Goal: Task Accomplishment & Management: Manage account settings

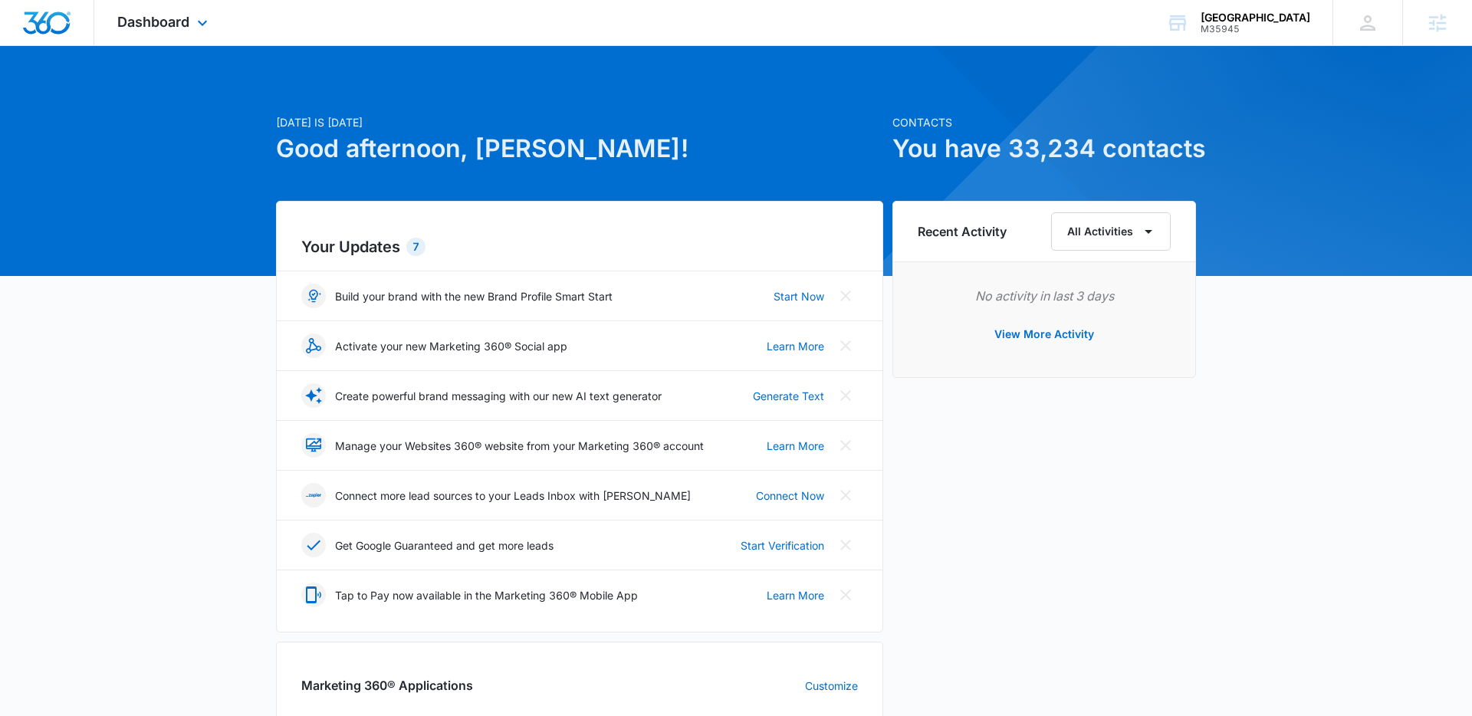
click at [179, 37] on div "Dashboard Apps Reputation Websites Forms CRM Email Social Shop Content Ads Inte…" at bounding box center [164, 22] width 140 height 45
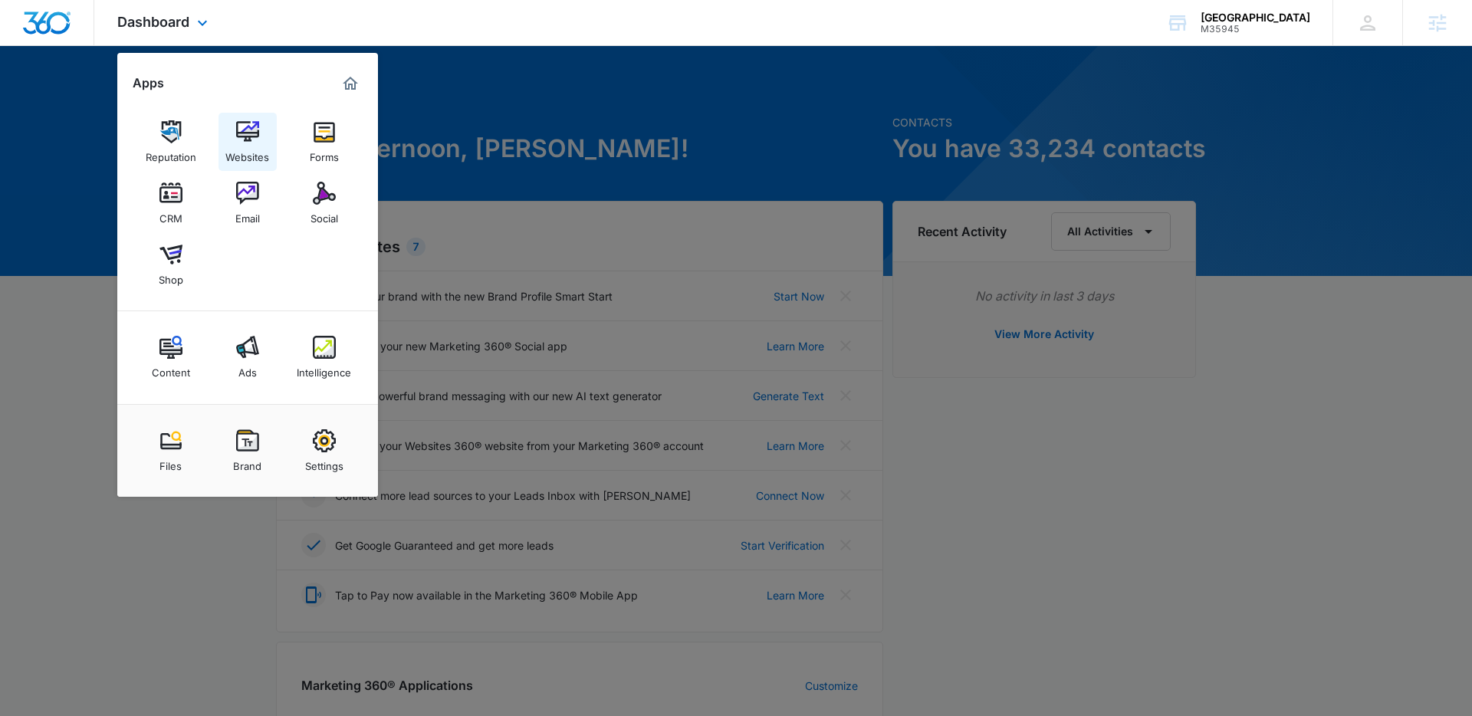
click at [236, 135] on img at bounding box center [247, 131] width 23 height 23
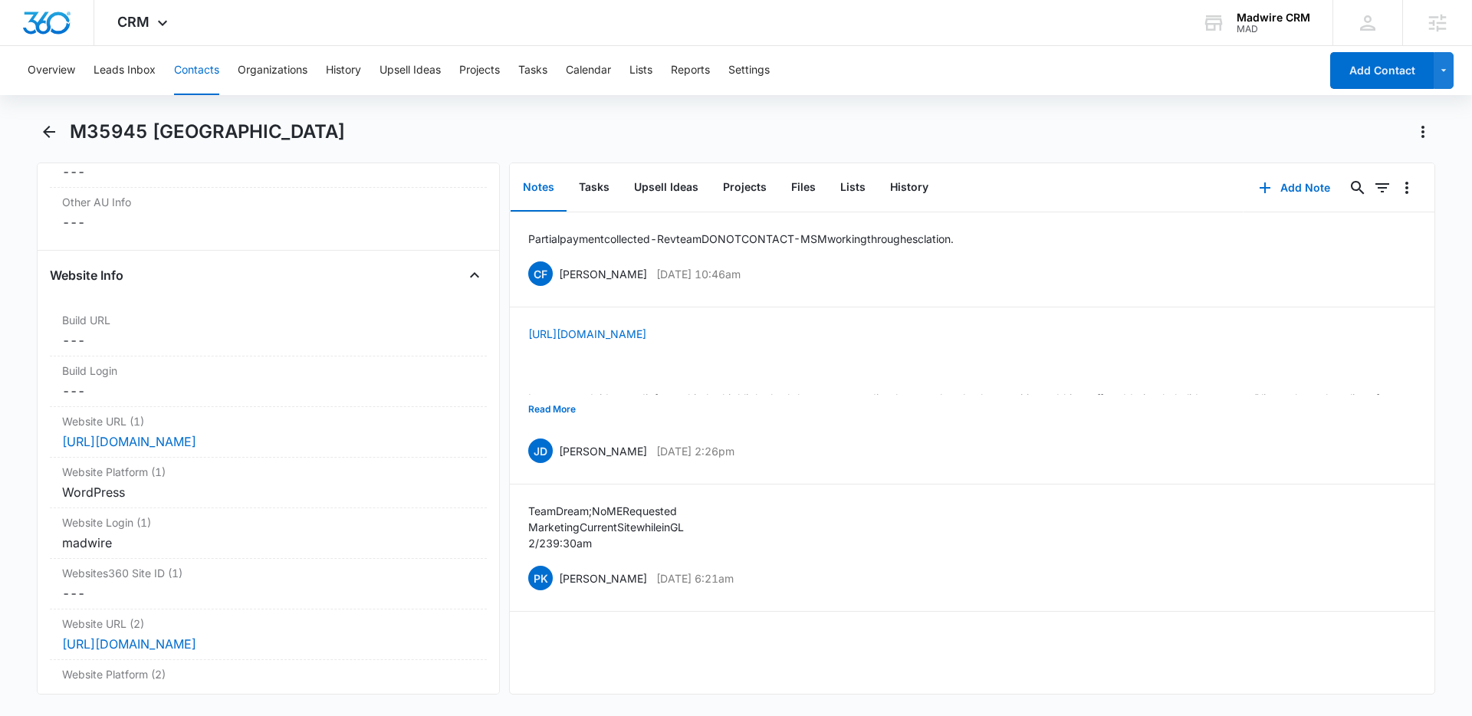
scroll to position [5754, 0]
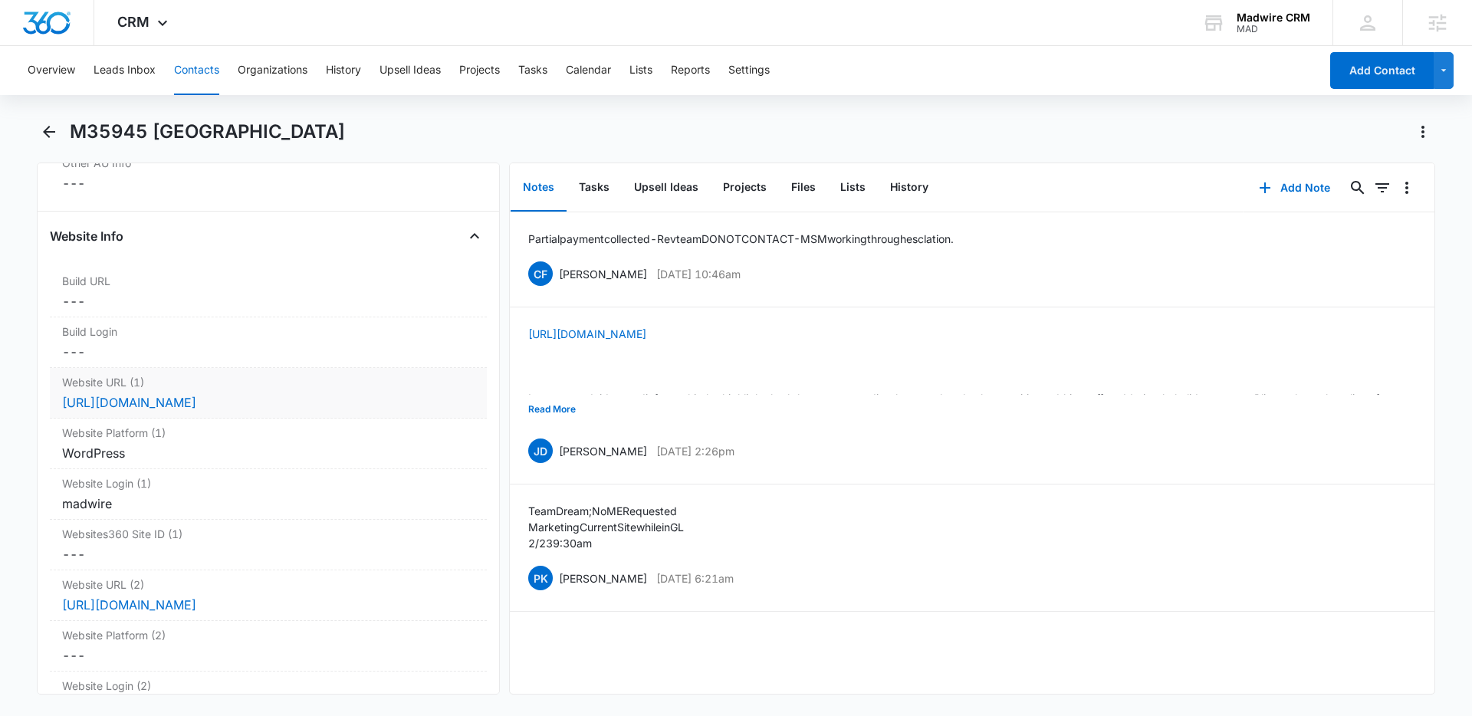
click at [396, 399] on dd "Cancel Save Changes [URL][DOMAIN_NAME]" at bounding box center [268, 402] width 412 height 18
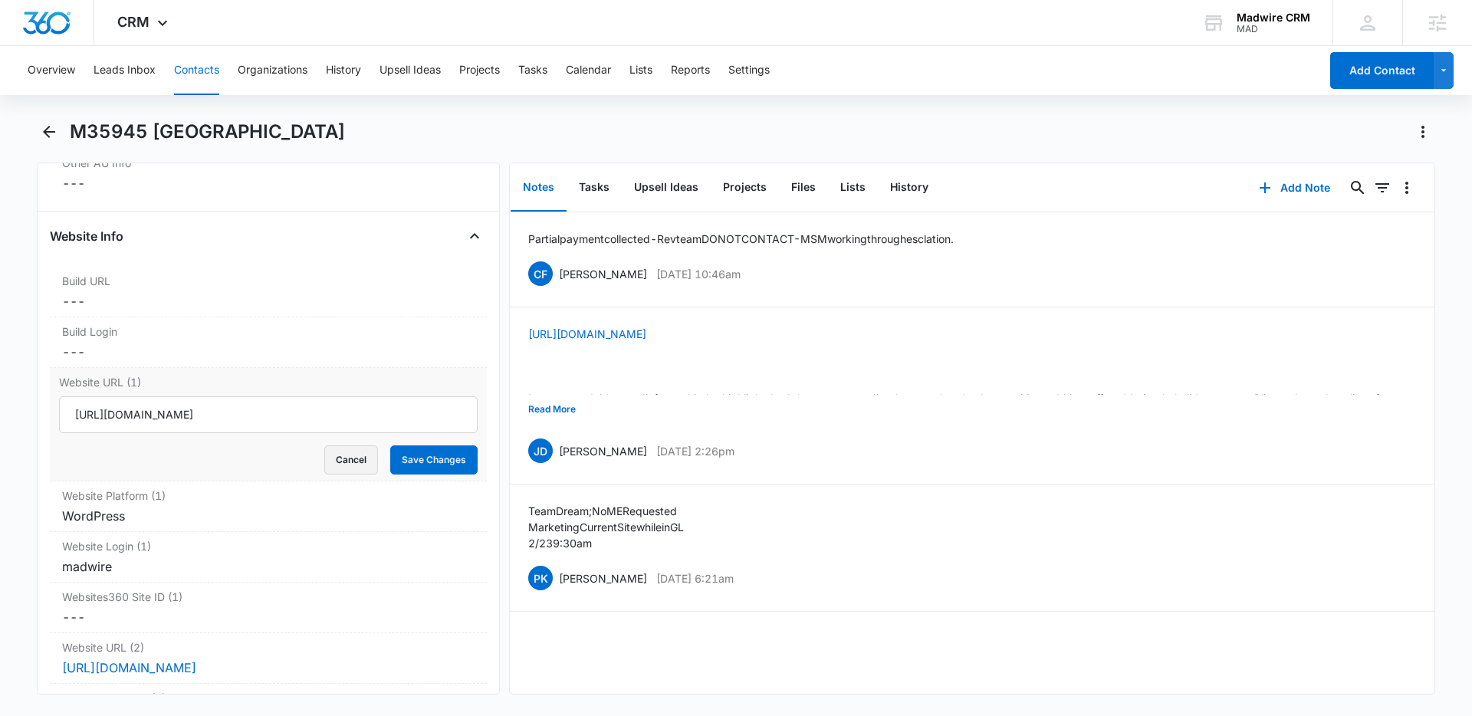
click at [346, 457] on button "Cancel" at bounding box center [351, 459] width 54 height 29
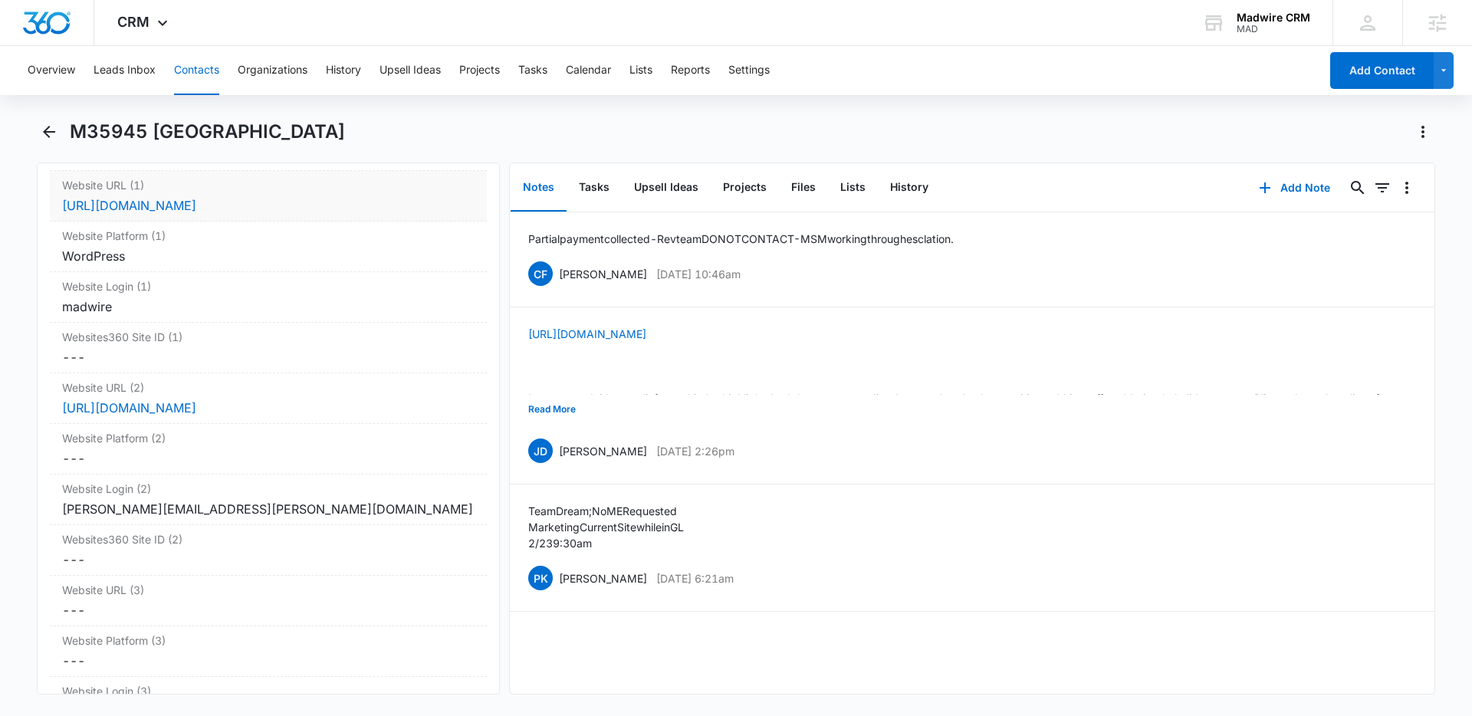
scroll to position [5965, 0]
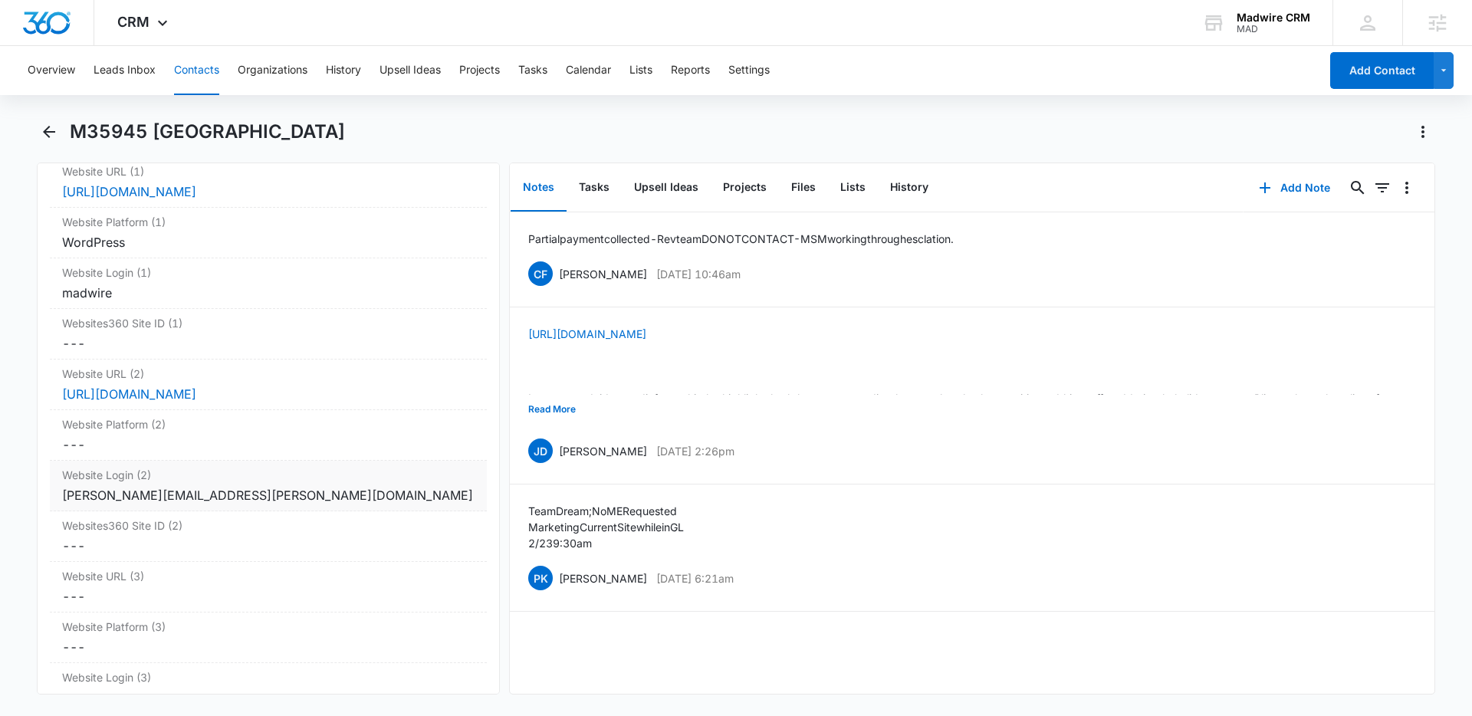
click at [386, 479] on label "Website Login (2)" at bounding box center [268, 475] width 412 height 16
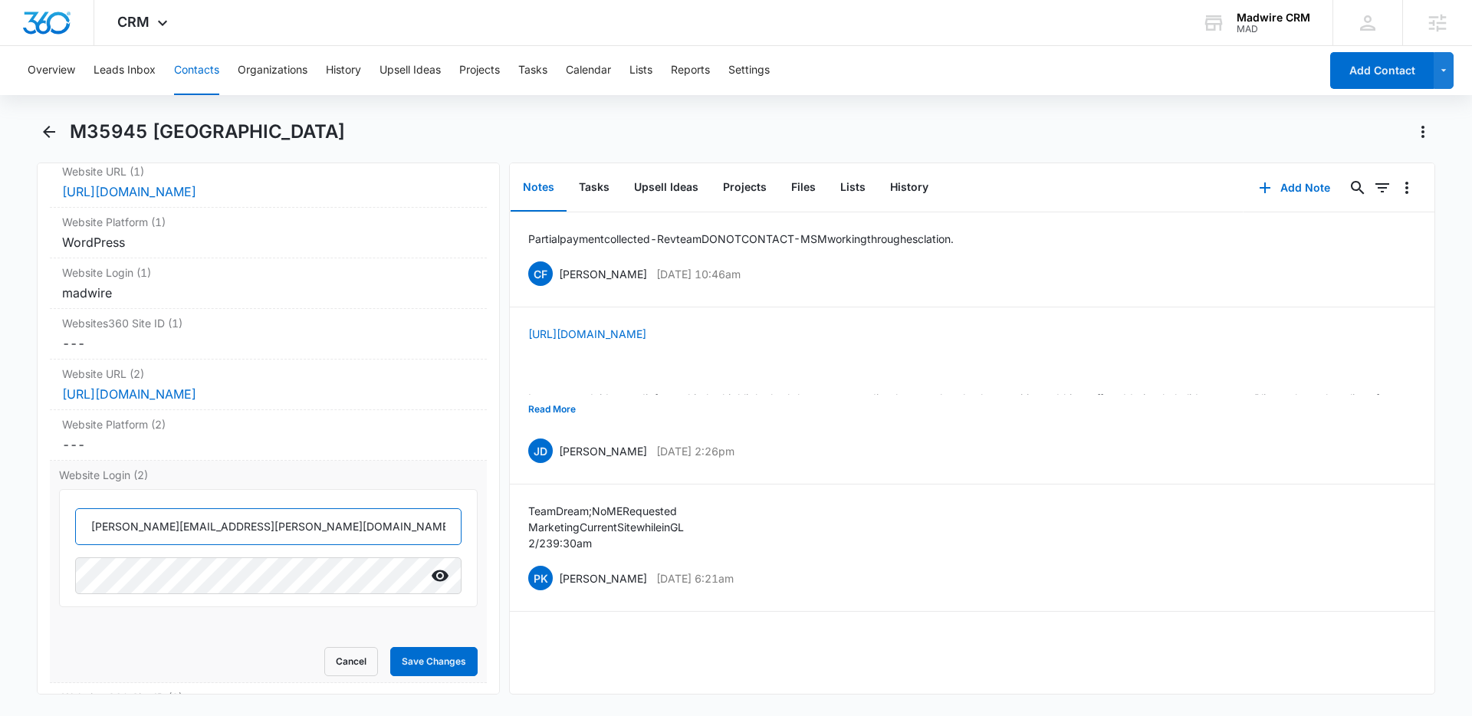
click at [268, 530] on input "[PERSON_NAME][EMAIL_ADDRESS][PERSON_NAME][DOMAIN_NAME]" at bounding box center [268, 526] width 386 height 37
click at [441, 576] on icon "Show" at bounding box center [440, 575] width 17 height 11
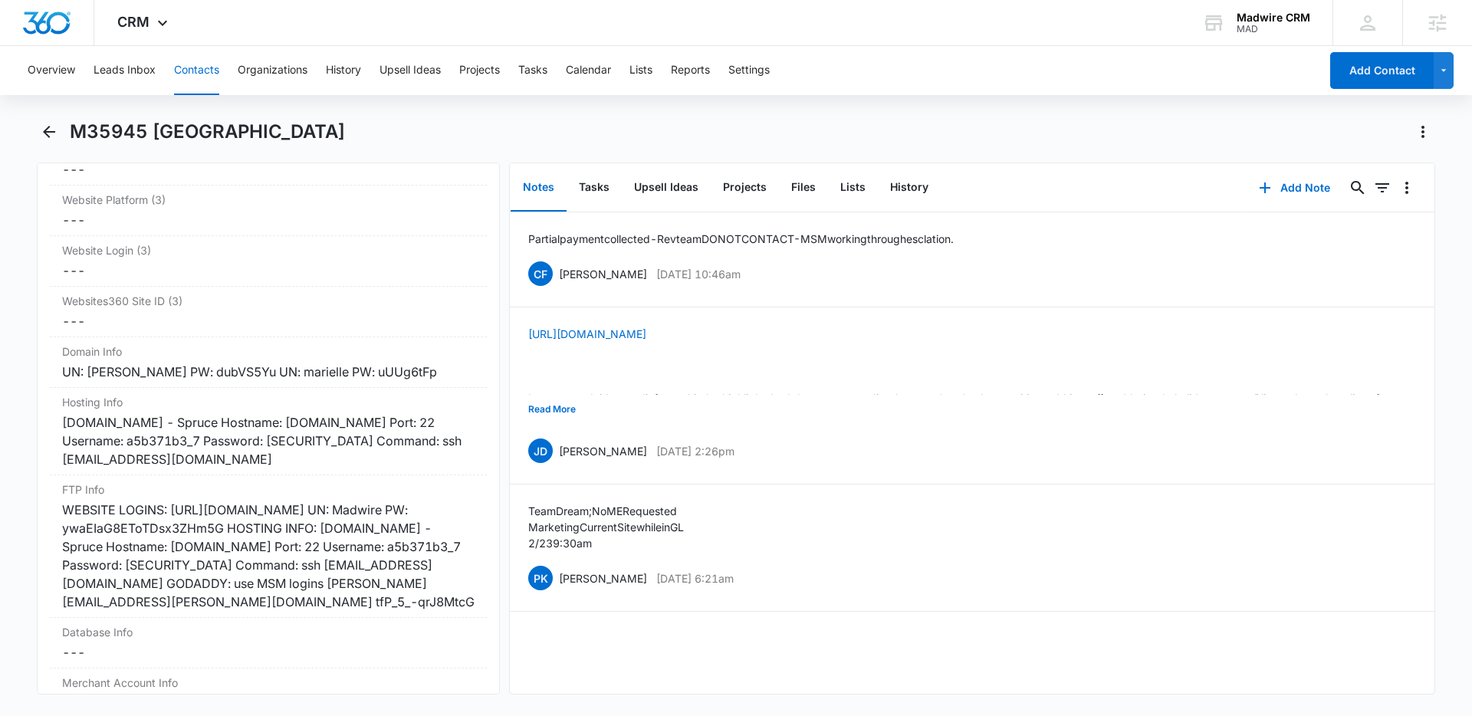
scroll to position [6615, 0]
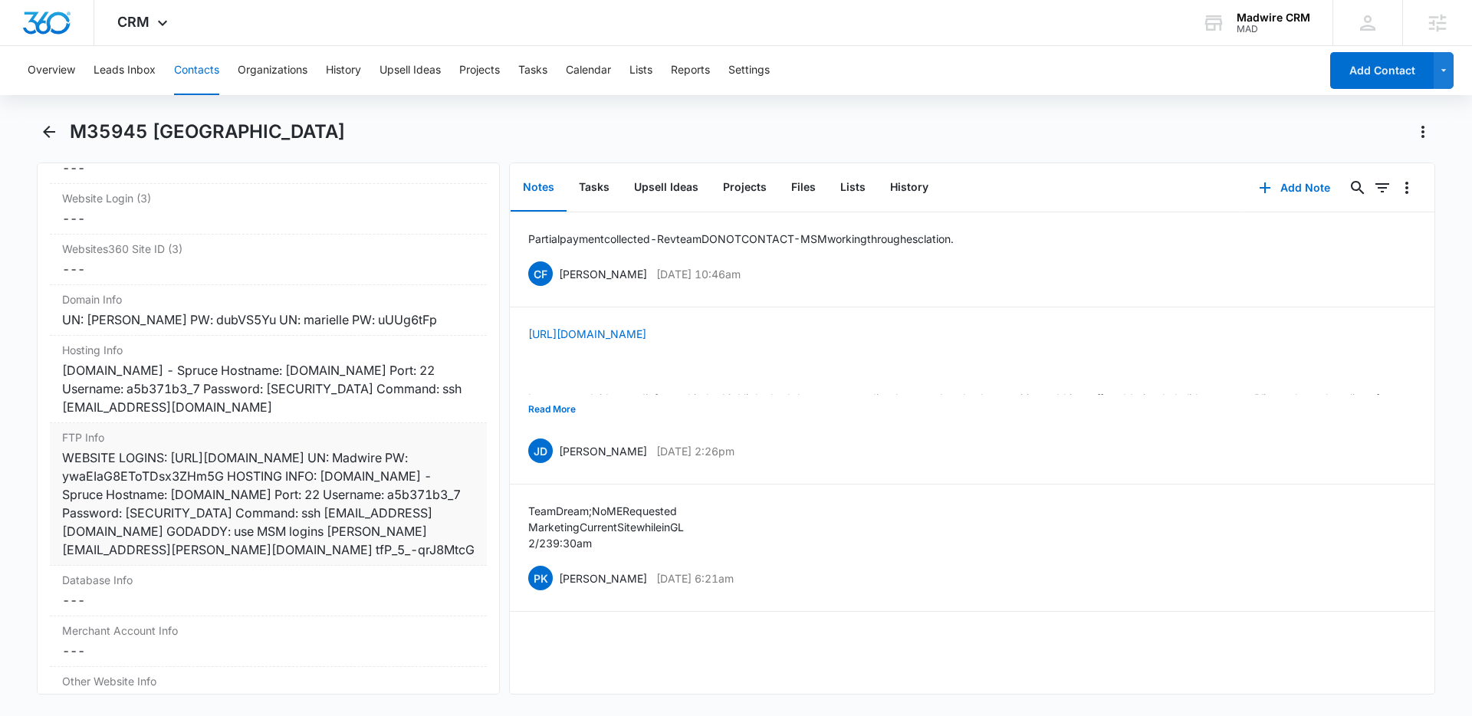
click at [205, 481] on div "WEBSITE LOGINS: [URL][DOMAIN_NAME] UN: Madwire PW: ywaEIaG8EToTDsx3ZHm5G HOSTIN…" at bounding box center [268, 503] width 412 height 110
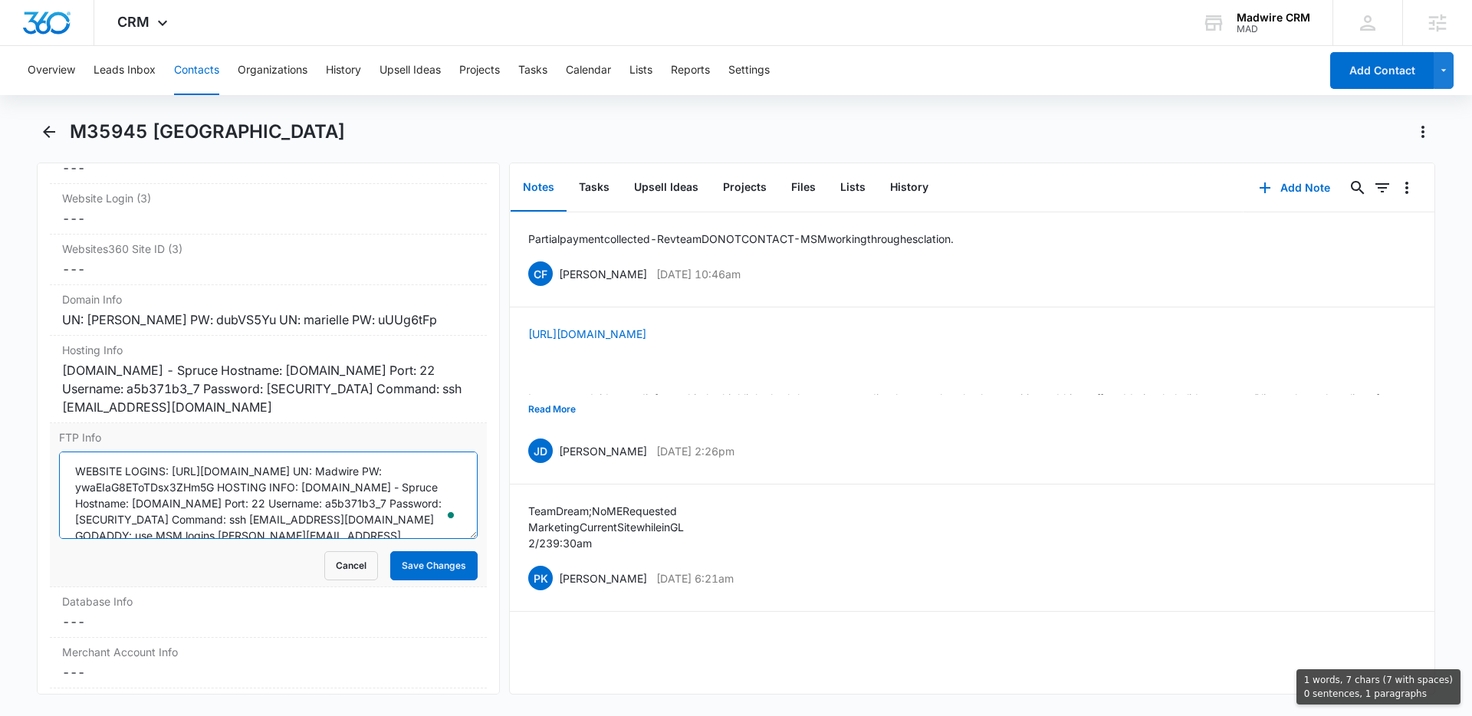
drag, startPoint x: 401, startPoint y: 472, endPoint x: 443, endPoint y: 472, distance: 42.2
click at [443, 472] on textarea "WEBSITE LOGINS: [URL][DOMAIN_NAME] UN: Madwire PW: ywaEIaG8EToTDsx3ZHm5G HOSTIN…" at bounding box center [268, 495] width 419 height 87
drag, startPoint x: 238, startPoint y: 489, endPoint x: 98, endPoint y: 485, distance: 140.3
click at [98, 485] on textarea "WEBSITE LOGINS: [URL][DOMAIN_NAME] UN: Madwire PW: ywaEIaG8EToTDsx3ZHm5G HOSTIN…" at bounding box center [268, 495] width 419 height 87
